Goal: Information Seeking & Learning: Learn about a topic

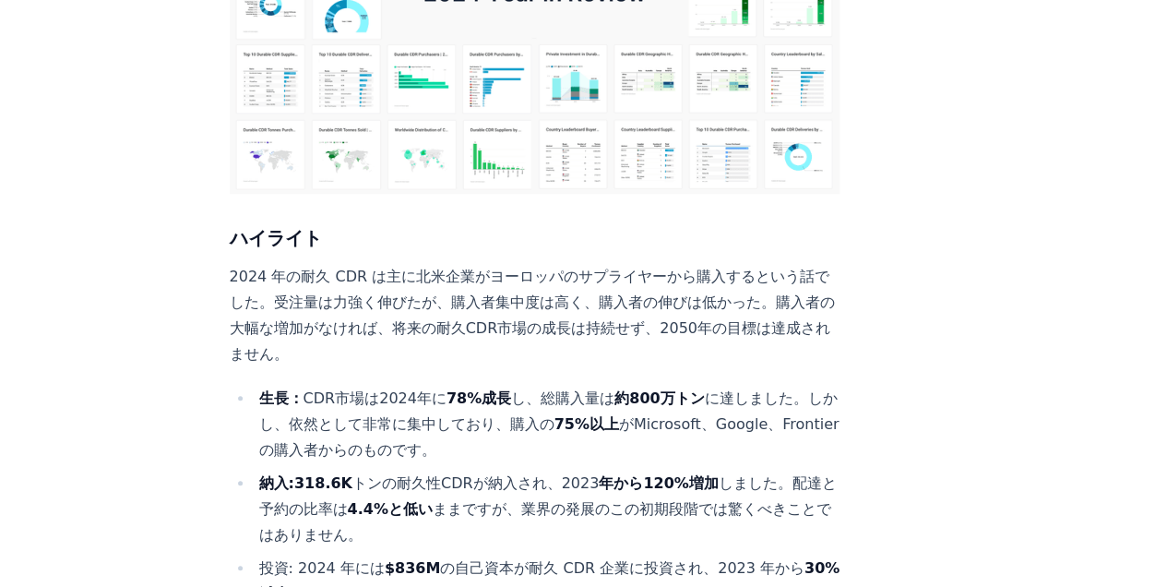
scroll to position [675, 0]
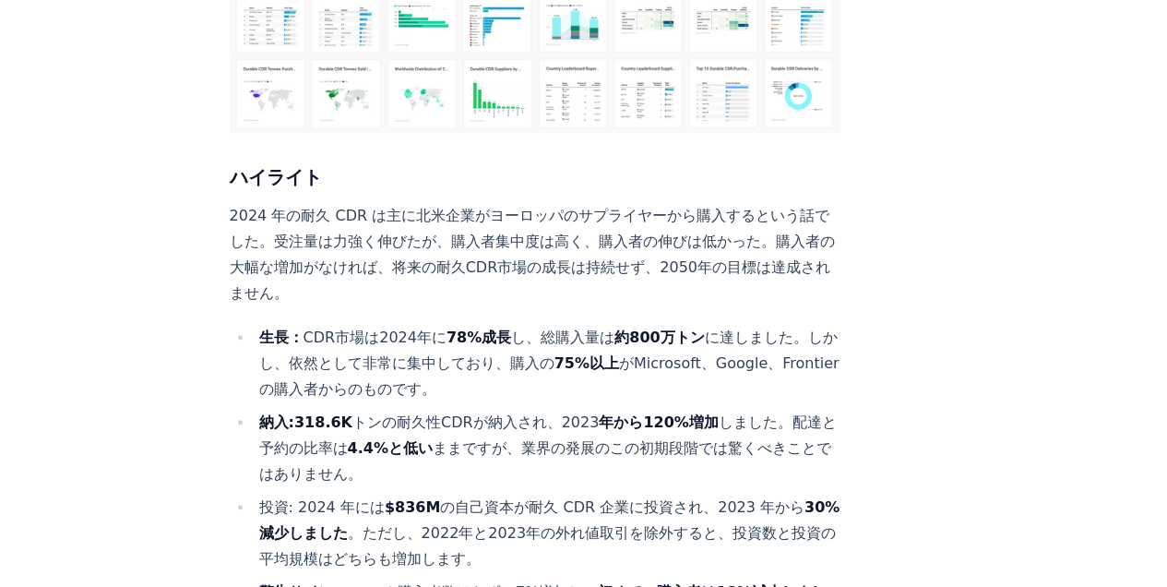
click at [423, 410] on li "納入:318.6K トンの耐久性CDRが納入され、2023 年から120%増加 しました。配達と予約の比率は 4.4%と低い ままですが、業界の発展のこの初期…" at bounding box center [547, 449] width 587 height 78
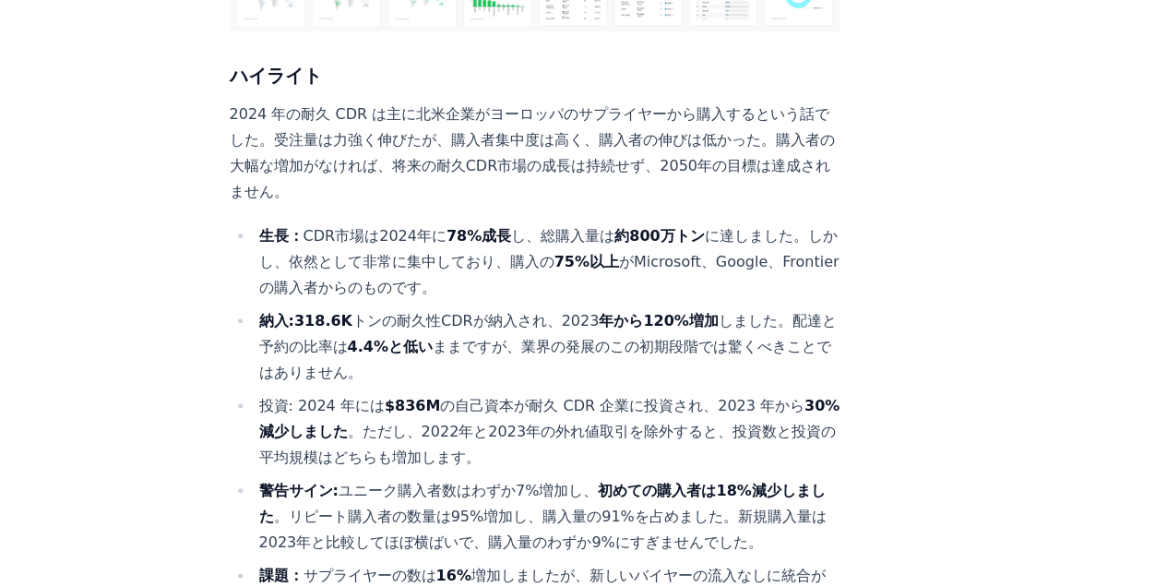
scroll to position [799, 0]
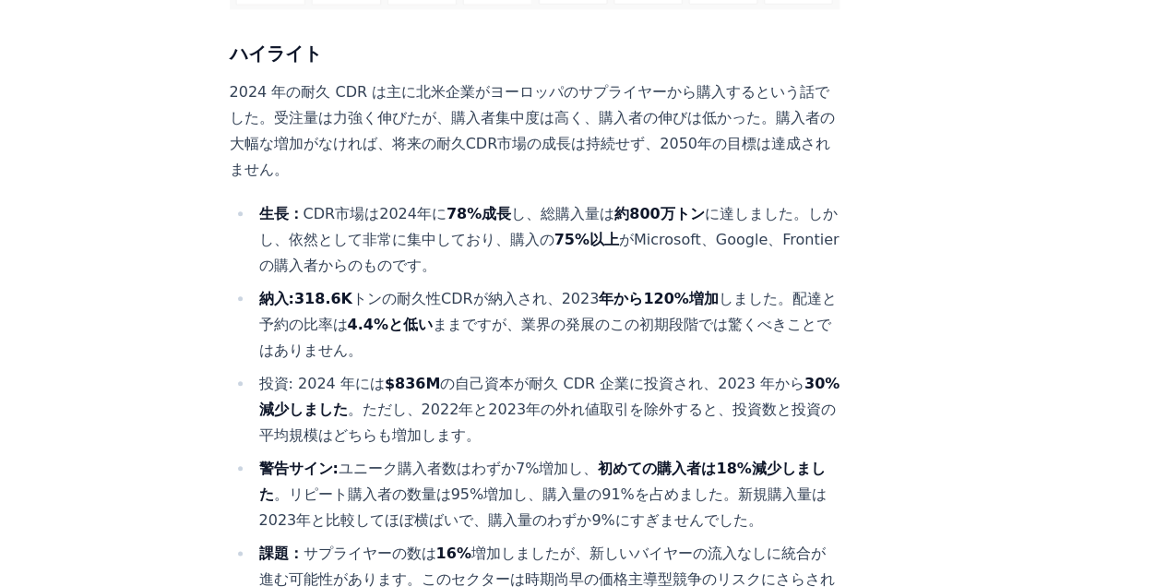
click at [426, 456] on li "警告サイン: ユニーク購入者数はわずか7%増加し、 初めての購入者は18%減少しました 。リピート購入者の数量は95%増加し、購入量の91%を占めました。新規…" at bounding box center [547, 495] width 587 height 78
click at [471, 456] on li "警告サイン: ユニーク購入者数はわずか7%増加し、 初めての購入者は18%減少しました 。リピート購入者の数量は95%増加し、購入量の91%を占めました。新規…" at bounding box center [547, 495] width 587 height 78
click at [542, 456] on li "警告サイン: ユニーク購入者数はわずか7%増加し、 初めての購入者は18%減少しました 。リピート購入者の数量は95%増加し、購入量の91%を占めました。新規…" at bounding box center [547, 495] width 587 height 78
click at [662, 456] on li "警告サイン: ユニーク購入者数はわずか7%増加し、 初めての購入者は18%減少しました 。リピート購入者の数量は95%増加し、購入量の91%を占めました。新規…" at bounding box center [547, 495] width 587 height 78
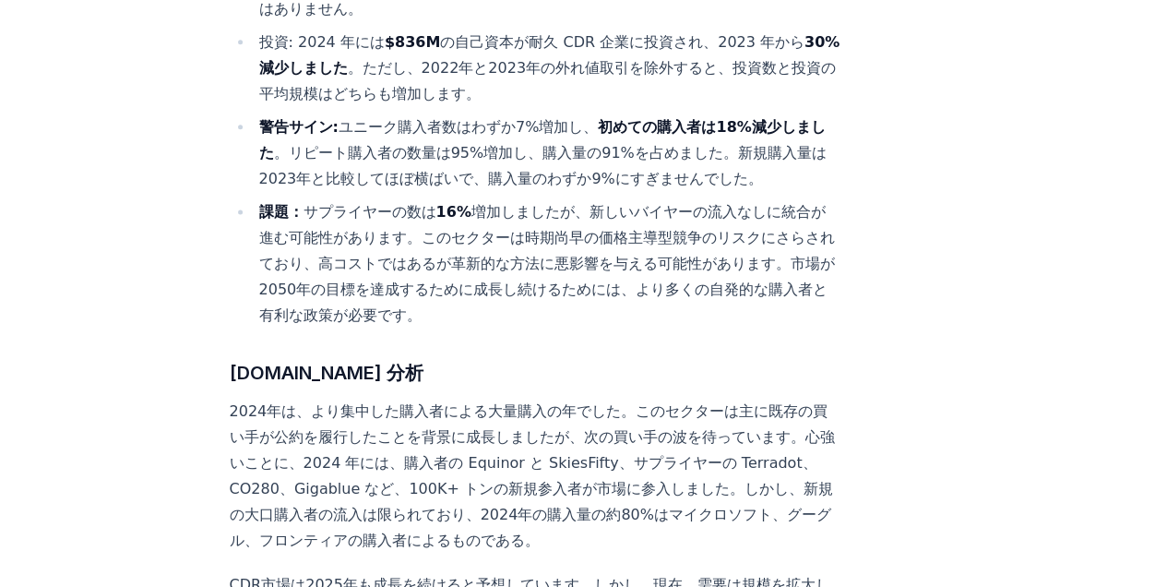
scroll to position [1168, 0]
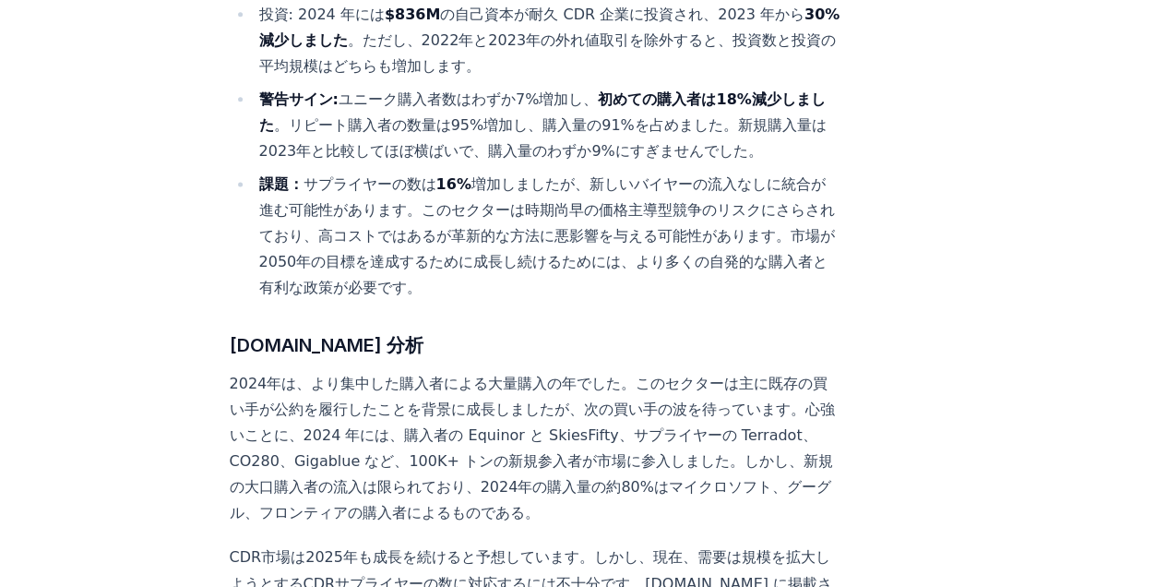
click at [391, 371] on p "2024年は、より集中した購入者による大量購入の年でした。このセクターは主に既存の買い手が公約を履行したことを背景に成長しましたが、次の買い手の波を待っていま…" at bounding box center [535, 448] width 611 height 155
click at [510, 371] on p "2024年は、より集中した購入者による大量購入の年でした。このセクターは主に既存の買い手が公約を履行したことを背景に成長しましたが、次の買い手の波を待っていま…" at bounding box center [535, 448] width 611 height 155
click at [633, 371] on p "2024年は、より集中した購入者による大量購入の年でした。このセクターは主に既存の買い手が公約を履行したことを背景に成長しましたが、次の買い手の波を待っていま…" at bounding box center [535, 448] width 611 height 155
click at [690, 414] on p "2024年は、より集中した購入者による大量購入の年でした。このセクターは主に既存の買い手が公約を履行したことを背景に成長しましたが、次の買い手の波を待っていま…" at bounding box center [535, 448] width 611 height 155
click at [707, 376] on p "2024年は、より集中した購入者による大量購入の年でした。このセクターは主に既存の買い手が公約を履行したことを背景に成長しましたが、次の買い手の波を待っていま…" at bounding box center [535, 448] width 611 height 155
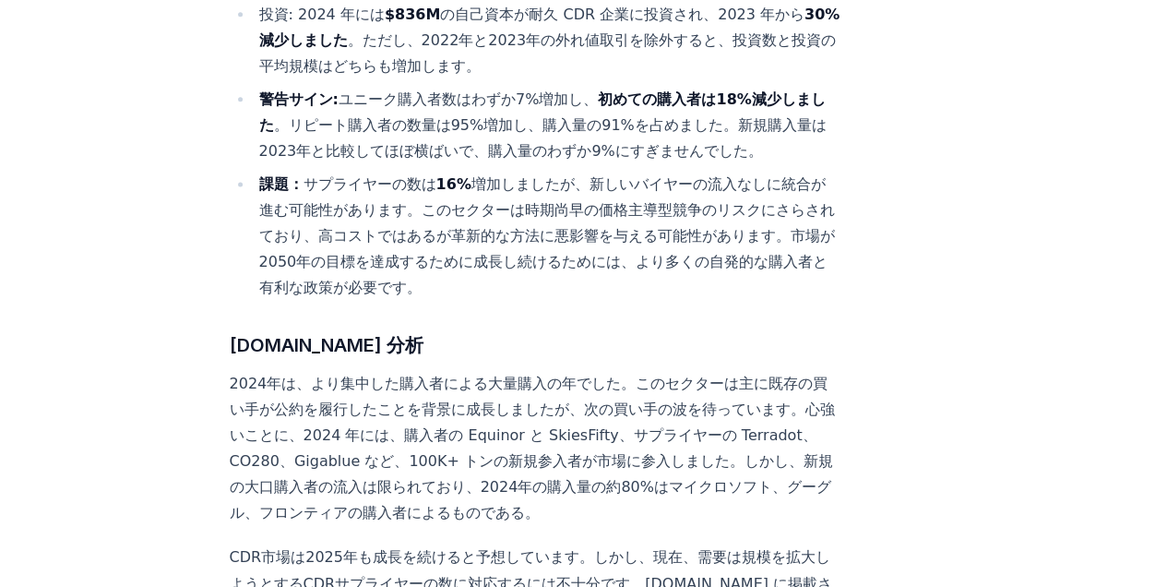
click at [701, 371] on p "2024年は、より集中した購入者による大量購入の年でした。このセクターは主に既存の買い手が公約を履行したことを背景に成長しましたが、次の買い手の波を待っていま…" at bounding box center [535, 448] width 611 height 155
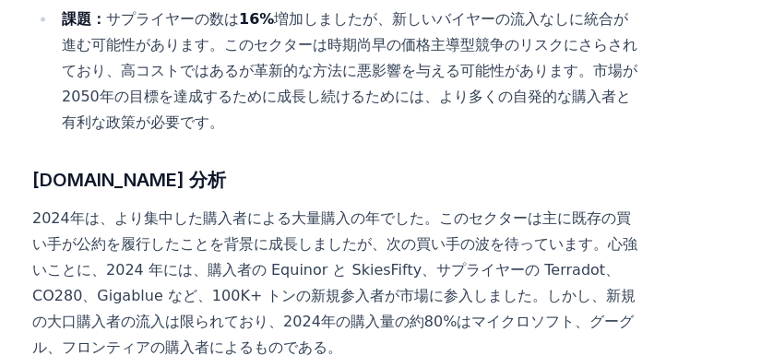
scroll to position [1353, 0]
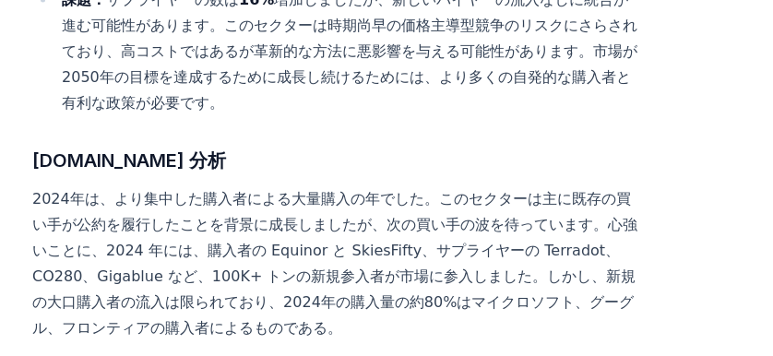
click at [314, 186] on p "2024年は、より集中した購入者による大量購入の年でした。このセクターは主に既存の買い手が公約を履行したことを背景に成長しましたが、次の買い手の波を待っていま…" at bounding box center [337, 263] width 611 height 155
click at [271, 186] on p "2024年は、より集中した購入者による大量購入の年でした。このセクターは主に既存の買い手が公約を履行したことを背景に成長しましたが、次の買い手の波を待っていま…" at bounding box center [337, 263] width 611 height 155
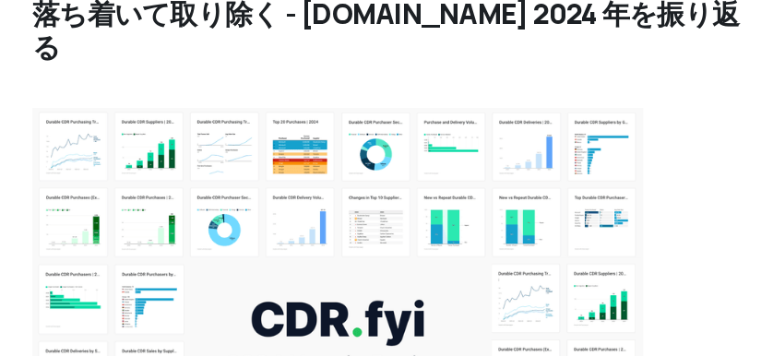
scroll to position [184, 0]
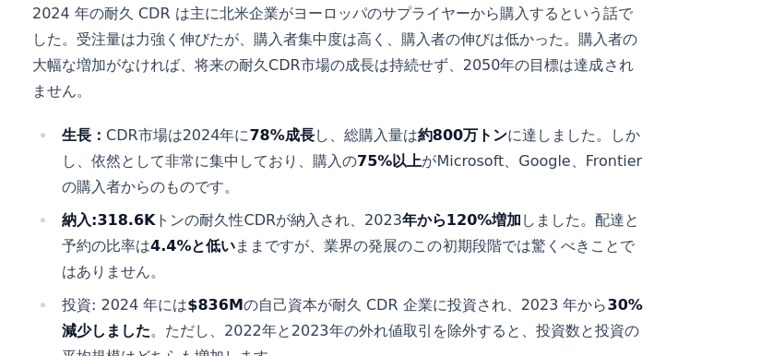
scroll to position [860, 0]
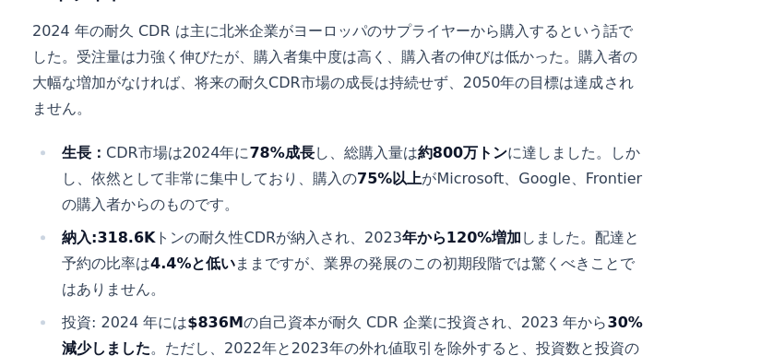
click at [300, 225] on li "納入:318.6K トンの耐久性CDRが納入され、2023 年から120%増加 しました。配達と予約の比率は 4.4%と低い ままですが、業界の発展のこの初期…" at bounding box center [349, 264] width 587 height 78
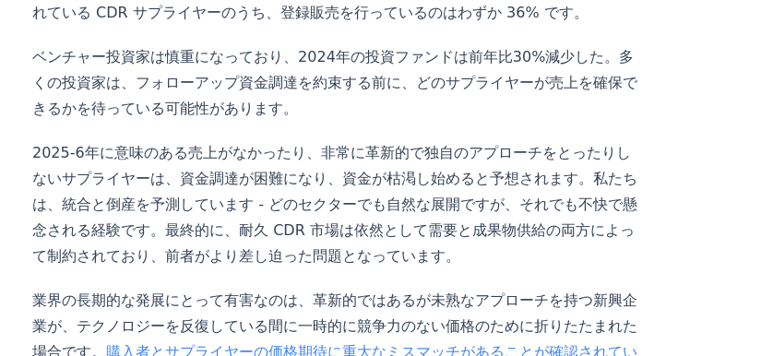
scroll to position [1783, 0]
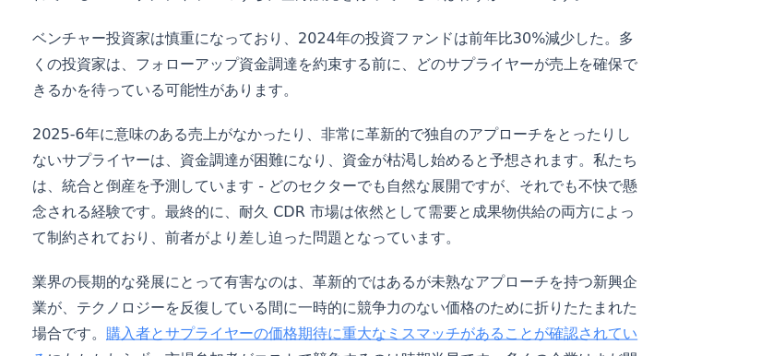
click at [238, 269] on p "業界の長期的な発展にとって有害なのは、革新的ではあるが未熟なアプローチを持つ新興企業が、テクノロジーを反復している間に一時的に競争力のない価格のために折りたた…" at bounding box center [337, 359] width 611 height 181
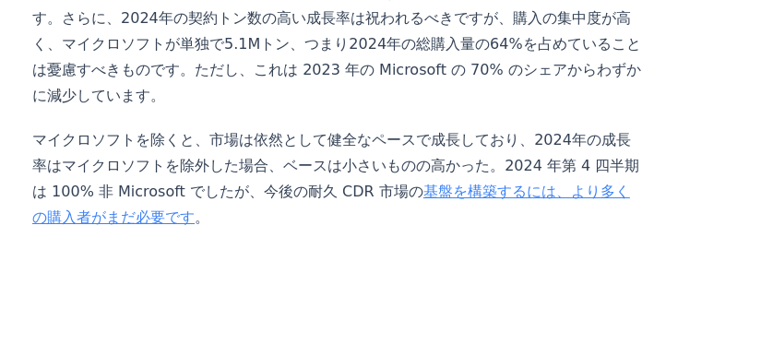
scroll to position [3259, 0]
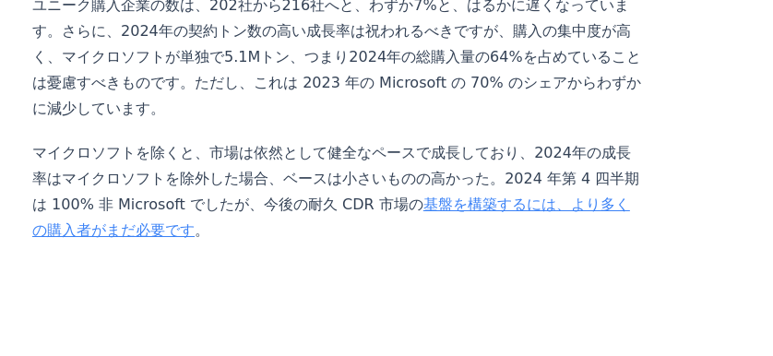
click at [300, 140] on p "マイクロソフトを除くと、市場は依然として健全なペースで成長しており、2024年の成長率はマイクロソフトを除外した場合、ベースは小さいものの高かった。2024 …" at bounding box center [337, 191] width 611 height 103
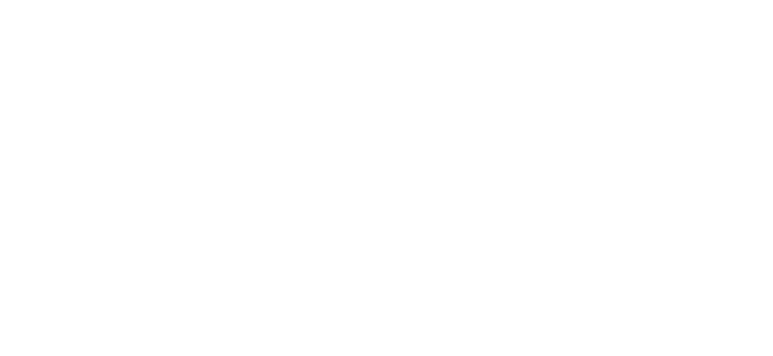
scroll to position [5289, 0]
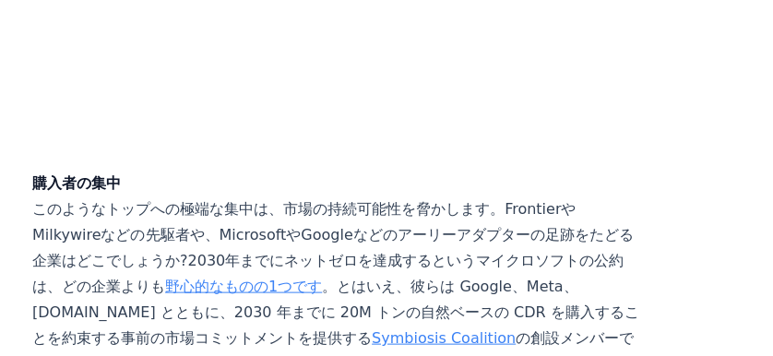
click at [354, 238] on p "購入者の集中 このようなトップへの極端な集中は、市場の持続可能性を脅かします。FrontierやMilkywireなどの先駆者や、MicrosoftやGoog…" at bounding box center [337, 300] width 611 height 258
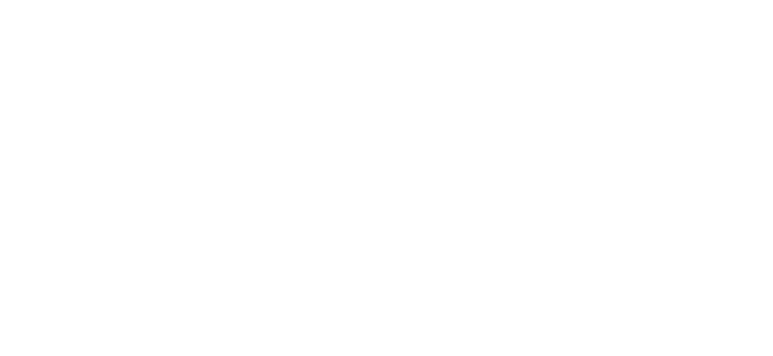
scroll to position [4922, 0]
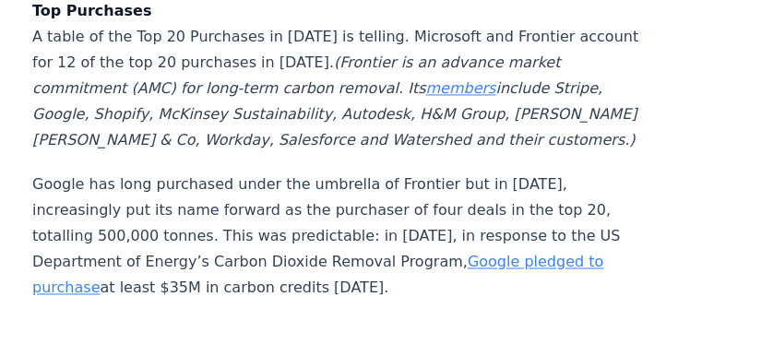
click at [355, 172] on p "Google has long purchased under the umbrella of Frontier but in [DATE], increas…" at bounding box center [337, 236] width 611 height 129
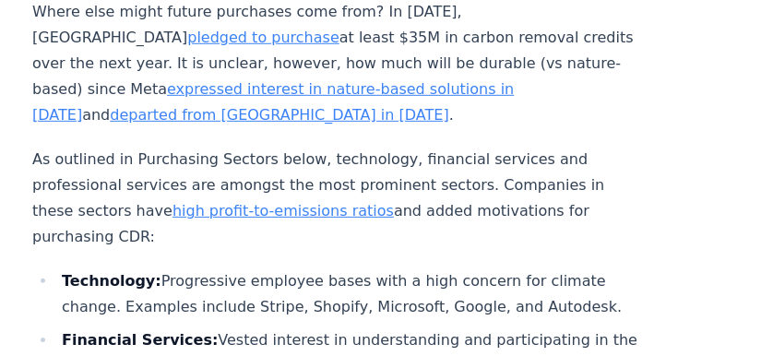
scroll to position [6275, 0]
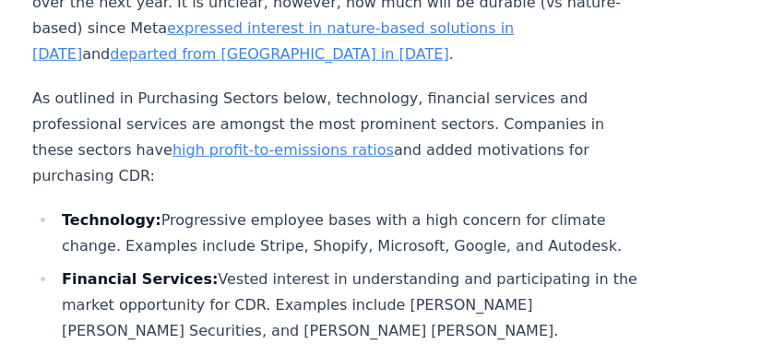
click at [391, 208] on li "Technology: Progressive employee bases with a high concern for climate change. …" at bounding box center [349, 234] width 587 height 52
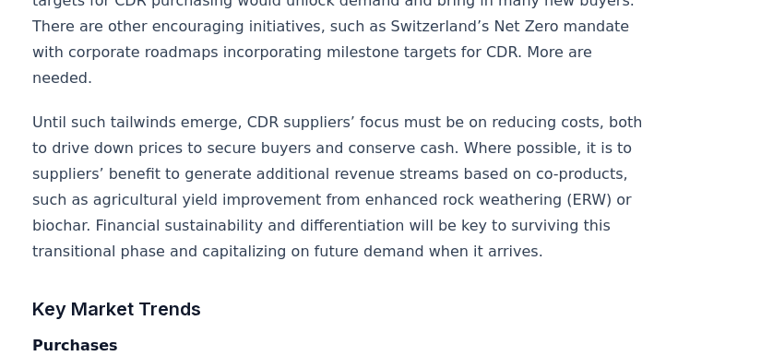
scroll to position [3015, 0]
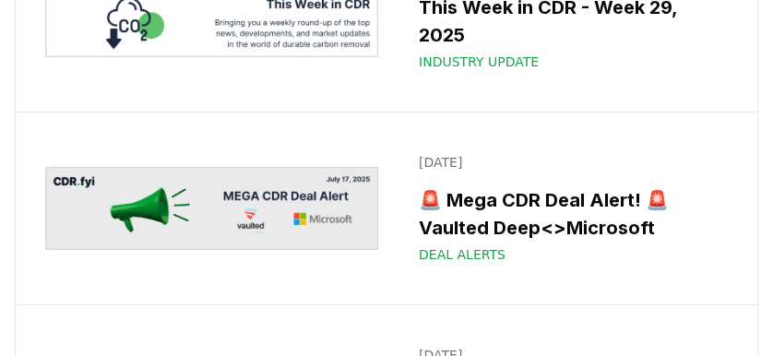
scroll to position [3134, 0]
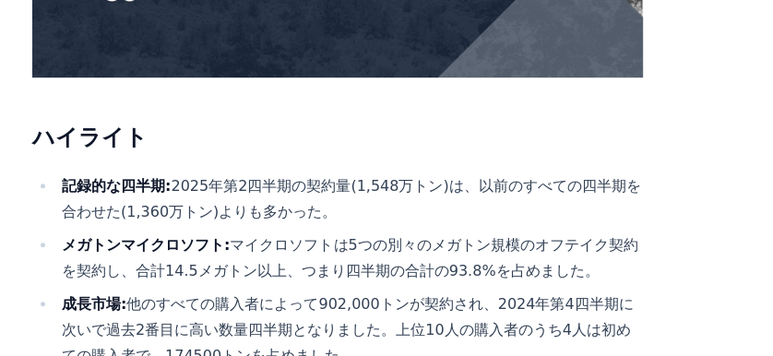
scroll to position [676, 0]
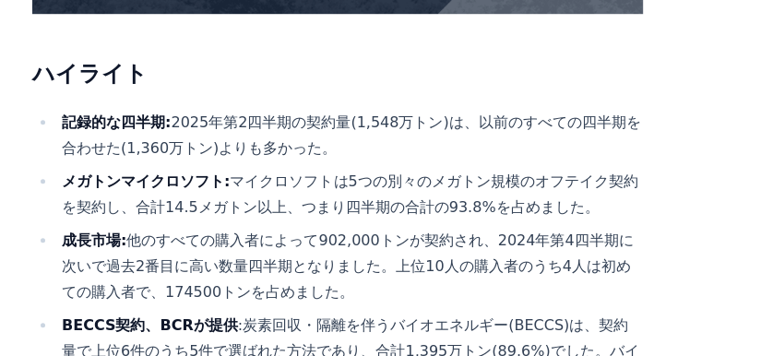
click at [341, 169] on li "メガトンマイクロソフト: マイクロソフトは5つの別々のメガトン規模のオフテイク契約を契約し、合計14.5メガトン以上、つまり四半期の合計の93.8%を占めまし…" at bounding box center [349, 195] width 587 height 52
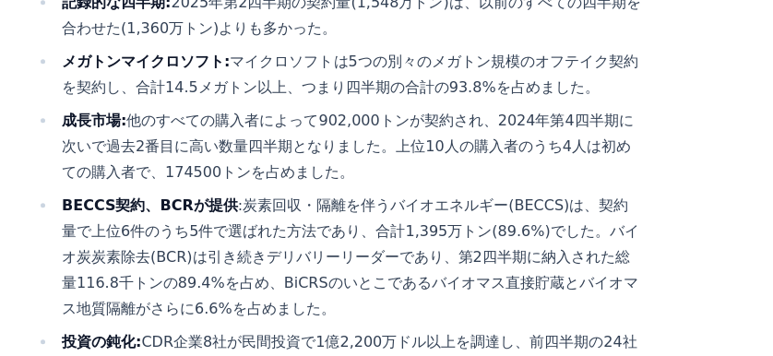
scroll to position [799, 0]
